Goal: Connect with others: Connect with others

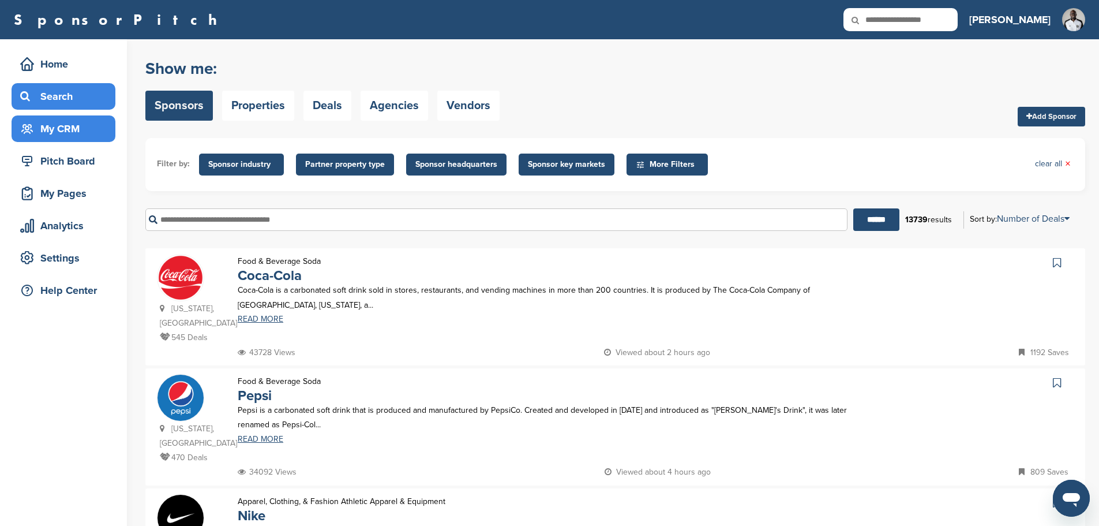
click at [81, 128] on div "My CRM" at bounding box center [66, 128] width 98 height 21
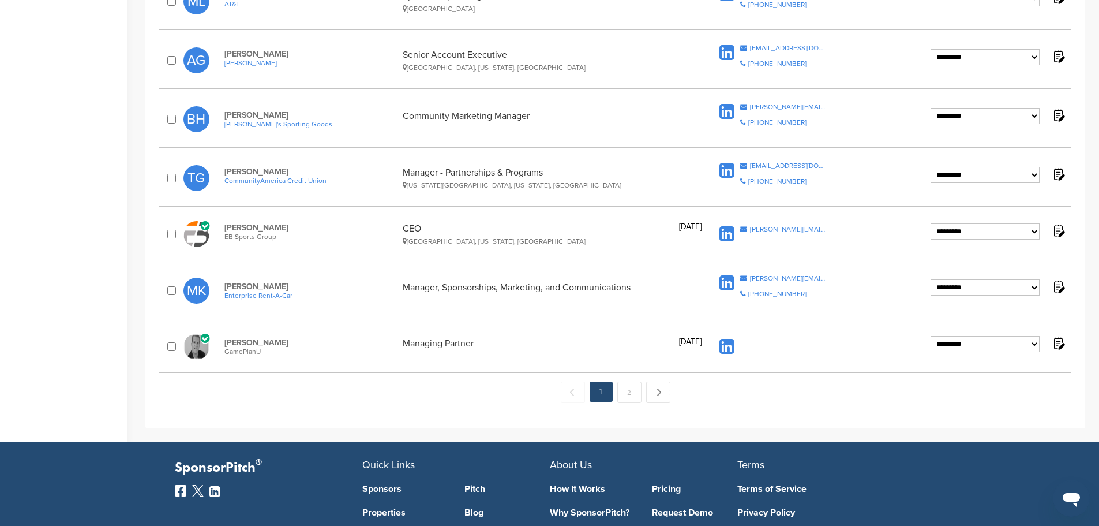
scroll to position [1038, 0]
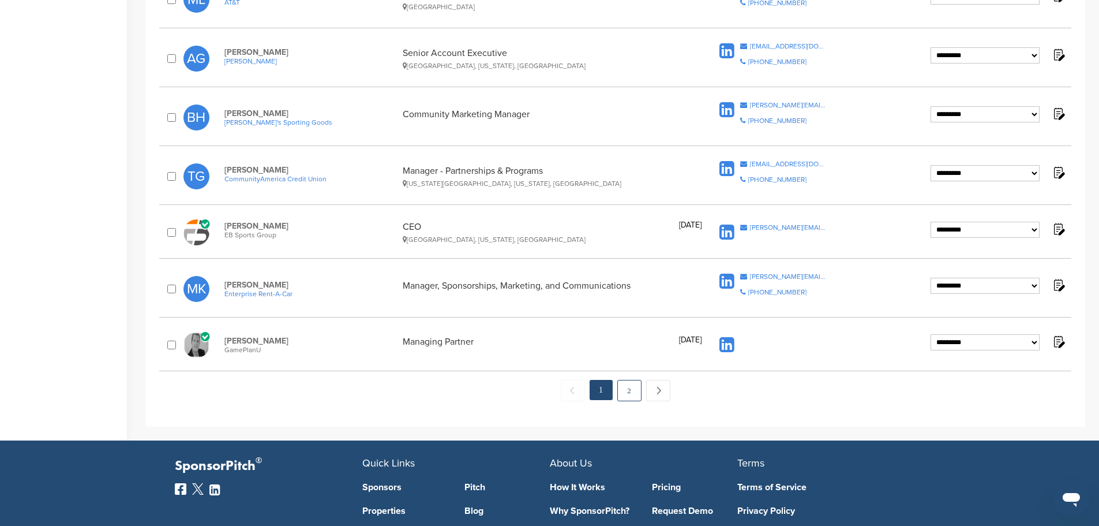
click at [623, 396] on link "2" at bounding box center [629, 390] width 24 height 21
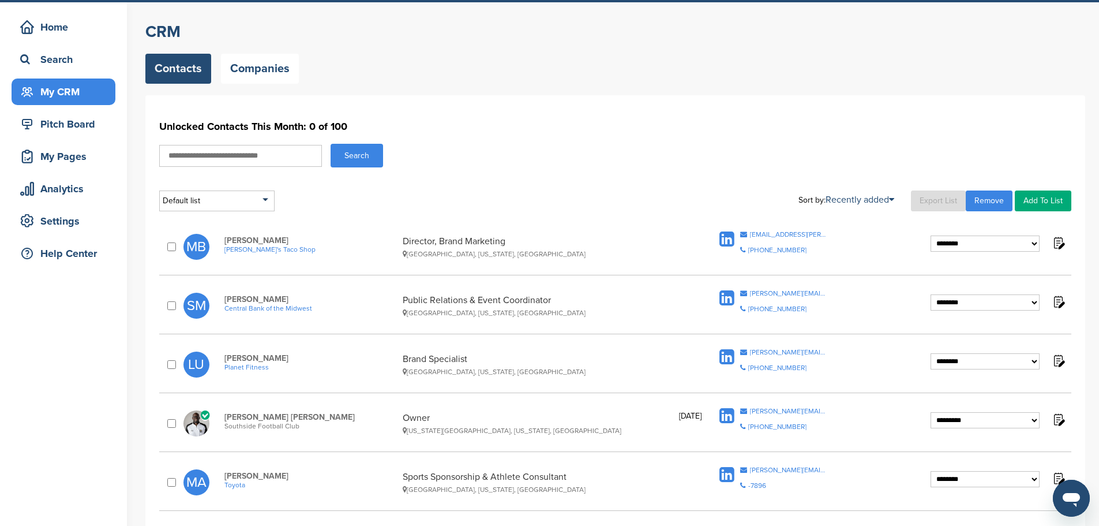
scroll to position [58, 0]
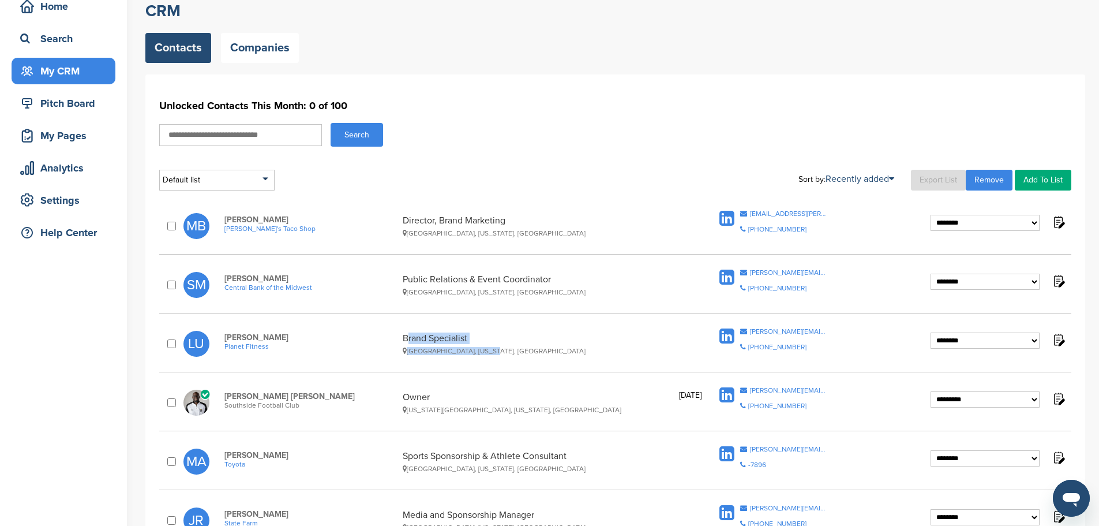
drag, startPoint x: 479, startPoint y: 346, endPoint x: 403, endPoint y: 337, distance: 76.6
click at [403, 337] on div "Brand Specialist Harrisonburg, Virginia, United States" at bounding box center [538, 343] width 271 height 23
click at [575, 335] on div "Brand Specialist Harrisonburg, Virginia, United States" at bounding box center [538, 343] width 271 height 23
drag, startPoint x: 471, startPoint y: 335, endPoint x: 404, endPoint y: 337, distance: 66.4
click at [404, 337] on div "Brand Specialist Harrisonburg, Virginia, United States" at bounding box center [538, 343] width 271 height 23
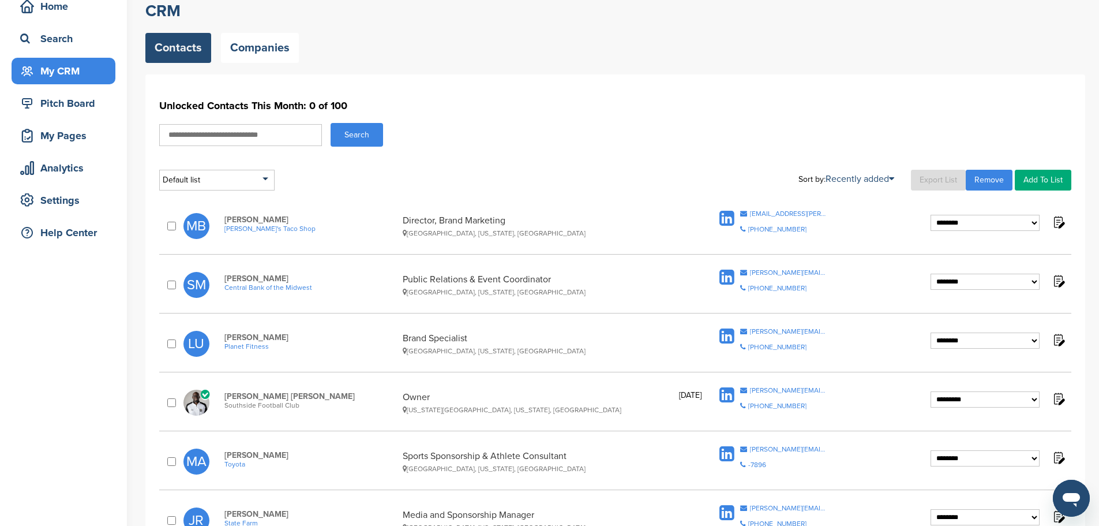
copy div "Brand Specialist"
drag, startPoint x: 809, startPoint y: 348, endPoint x: 756, endPoint y: 357, distance: 53.8
click at [756, 357] on span "Copy Email landon.upchurch@pfhq.com Copy Phone Number +1 603-750-0001" at bounding box center [783, 343] width 87 height 31
copy div "603-750-0001"
